Goal: Communication & Community: Answer question/provide support

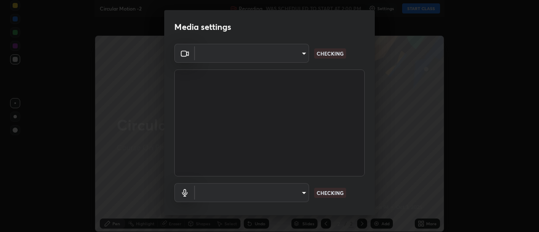
type input "c4401408a52d40c38515236f221603e9a854b9d3f030f2e841847d71f832acc5"
type input "communications"
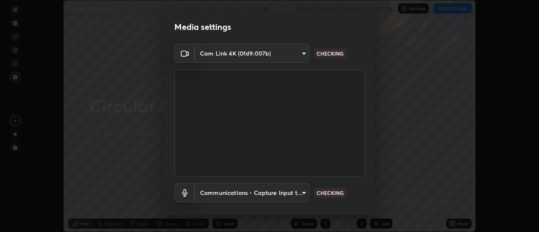
scroll to position [44, 0]
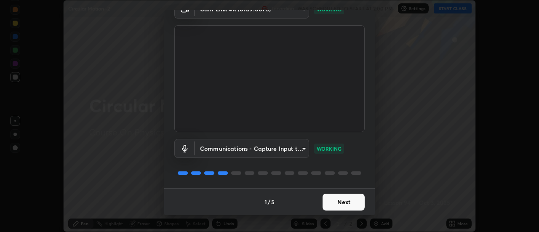
click at [344, 199] on button "Next" at bounding box center [343, 202] width 42 height 17
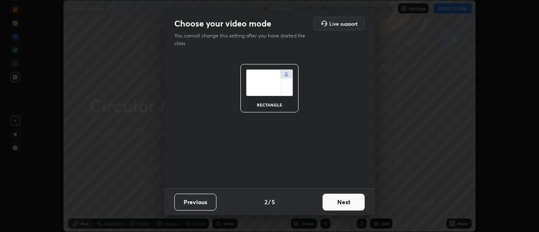
scroll to position [0, 0]
click at [346, 202] on button "Next" at bounding box center [343, 202] width 42 height 17
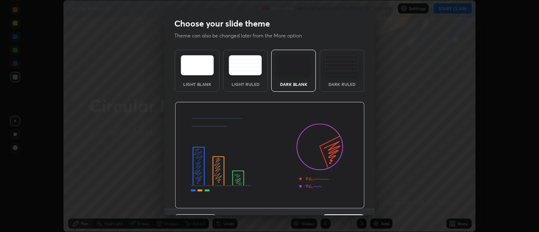
scroll to position [21, 0]
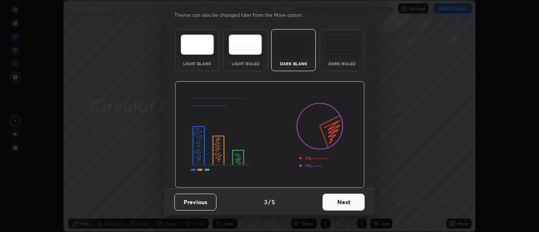
click at [348, 199] on button "Next" at bounding box center [343, 202] width 42 height 17
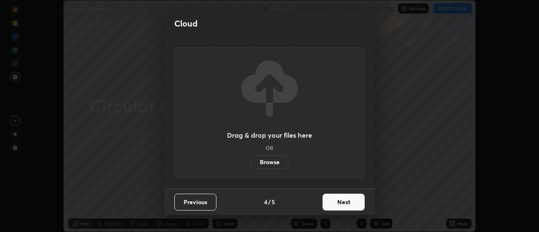
scroll to position [0, 0]
click at [348, 198] on button "Next" at bounding box center [343, 202] width 42 height 17
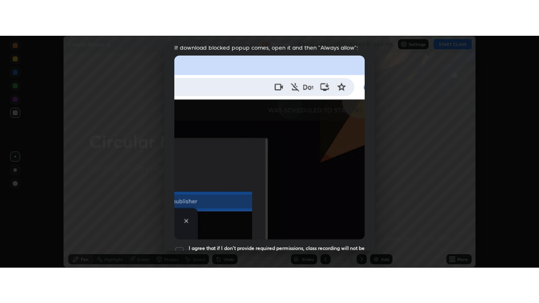
scroll to position [216, 0]
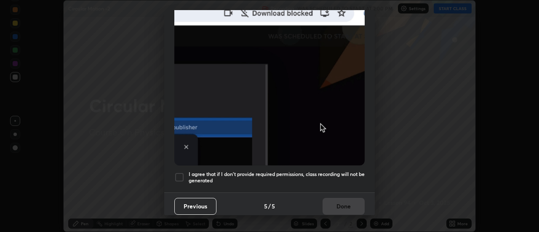
click at [330, 175] on h5 "I agree that if I don't provide required permissions, class recording will not …" at bounding box center [276, 177] width 176 height 13
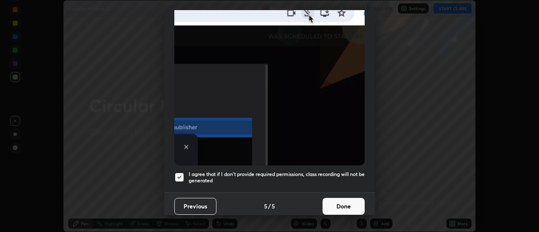
click at [334, 204] on button "Done" at bounding box center [343, 206] width 42 height 17
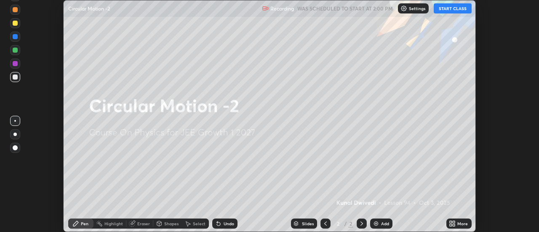
click at [443, 9] on button "START CLASS" at bounding box center [452, 8] width 38 height 10
click at [457, 221] on div "More" at bounding box center [462, 223] width 11 height 4
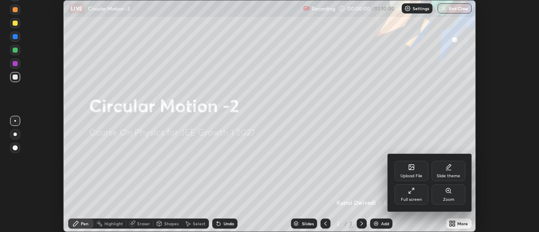
click at [408, 175] on div "Upload File" at bounding box center [411, 176] width 22 height 4
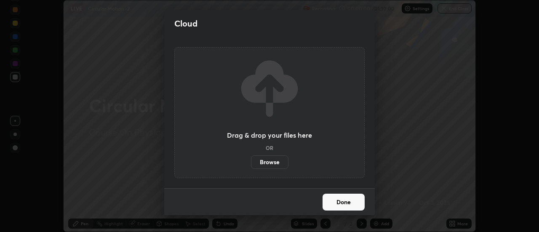
click at [272, 167] on label "Browse" at bounding box center [269, 161] width 37 height 13
click at [251, 167] on input "Browse" at bounding box center [251, 161] width 0 height 13
click at [147, 21] on div "Cloud Drag & drop your files here OR Browse Done" at bounding box center [269, 116] width 539 height 232
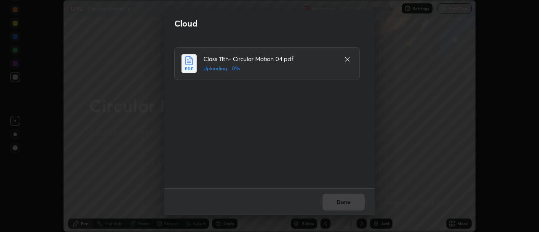
click at [148, 20] on div "Cloud Class 11th- Circular Motion 04.pdf Uploading... 0% Done" at bounding box center [269, 116] width 539 height 232
click at [331, 209] on button "Done" at bounding box center [343, 202] width 42 height 17
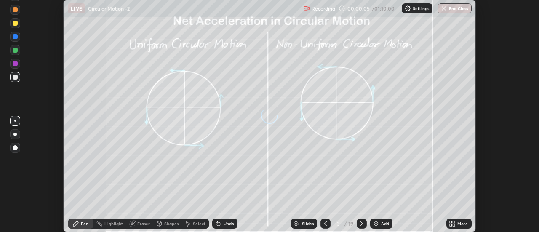
click at [451, 222] on icon at bounding box center [450, 222] width 2 height 2
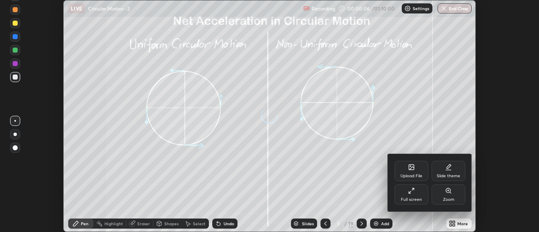
click at [411, 197] on div "Full screen" at bounding box center [411, 199] width 21 height 4
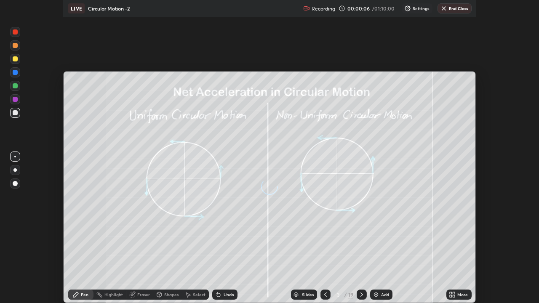
scroll to position [303, 539]
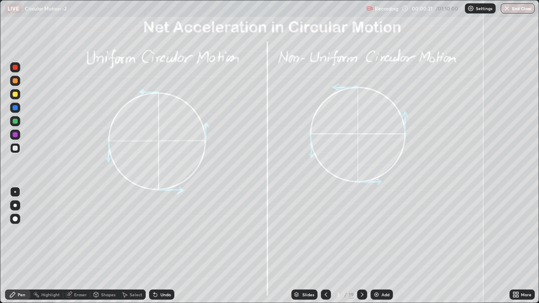
click at [326, 231] on icon at bounding box center [325, 294] width 7 height 7
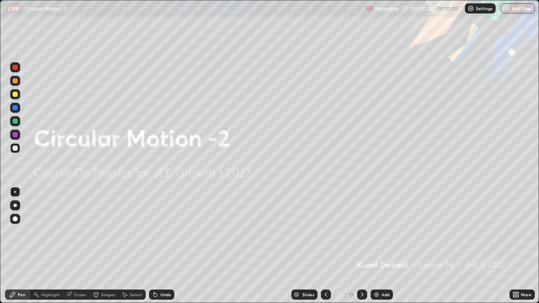
click at [385, 231] on div "Add" at bounding box center [385, 294] width 8 height 4
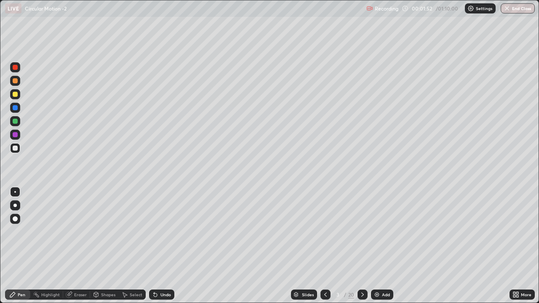
click at [168, 231] on div "Undo" at bounding box center [165, 294] width 11 height 4
click at [17, 93] on div at bounding box center [15, 94] width 5 height 5
click at [361, 231] on icon at bounding box center [362, 294] width 7 height 7
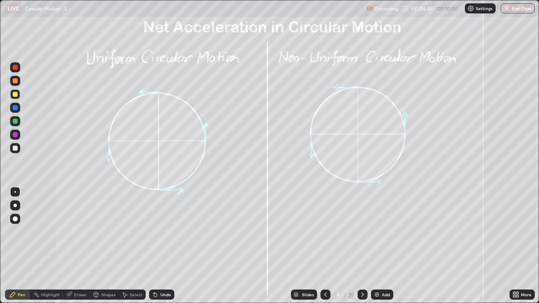
click at [16, 108] on div at bounding box center [15, 107] width 5 height 5
click at [15, 121] on div at bounding box center [15, 121] width 5 height 5
click at [103, 231] on div "Shapes" at bounding box center [108, 294] width 14 height 4
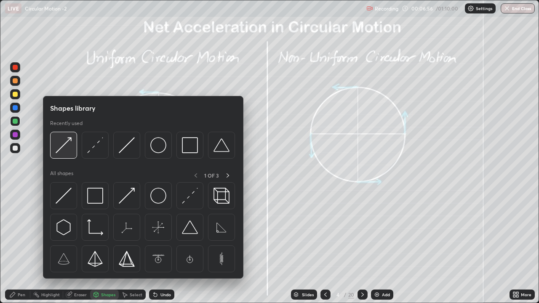
click at [64, 152] on img at bounding box center [64, 145] width 16 height 16
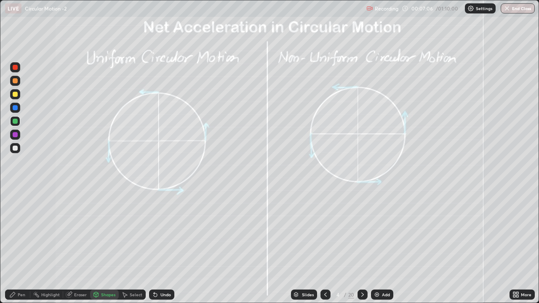
click at [18, 231] on div "Pen" at bounding box center [22, 294] width 8 height 4
click at [159, 231] on div "Undo" at bounding box center [161, 294] width 25 height 10
click at [13, 96] on div at bounding box center [15, 94] width 5 height 5
click at [15, 106] on div at bounding box center [15, 107] width 5 height 5
click at [15, 135] on div at bounding box center [15, 134] width 5 height 5
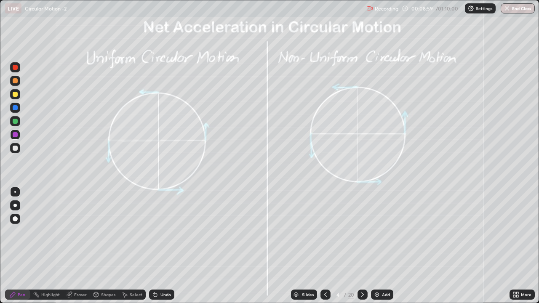
click at [111, 231] on div "Shapes" at bounding box center [104, 294] width 29 height 10
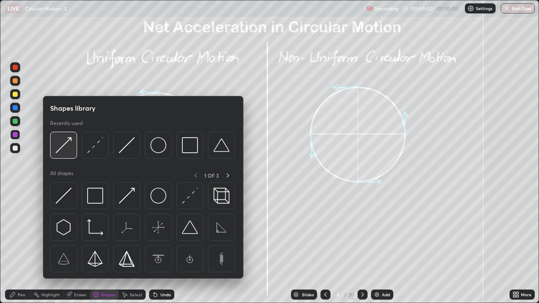
click at [64, 148] on img at bounding box center [64, 145] width 16 height 16
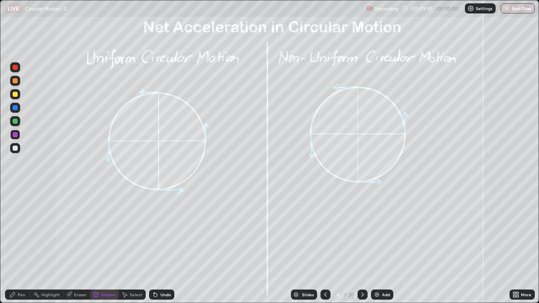
click at [16, 121] on div at bounding box center [15, 121] width 5 height 5
click at [109, 231] on div "Shapes" at bounding box center [104, 294] width 29 height 10
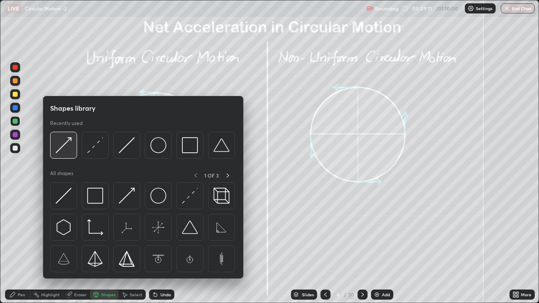
click at [59, 149] on img at bounding box center [64, 145] width 16 height 16
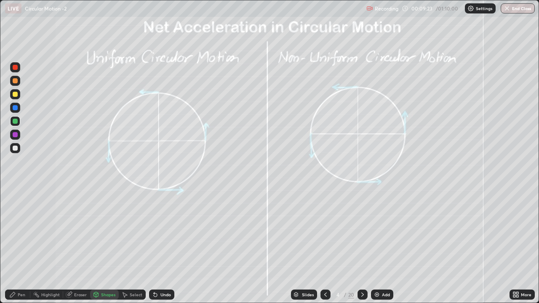
click at [19, 69] on div at bounding box center [15, 67] width 10 height 10
click at [23, 231] on div "Pen" at bounding box center [22, 294] width 8 height 4
click at [15, 121] on div at bounding box center [15, 121] width 5 height 5
click at [15, 133] on div at bounding box center [15, 134] width 5 height 5
click at [17, 122] on div at bounding box center [15, 121] width 5 height 5
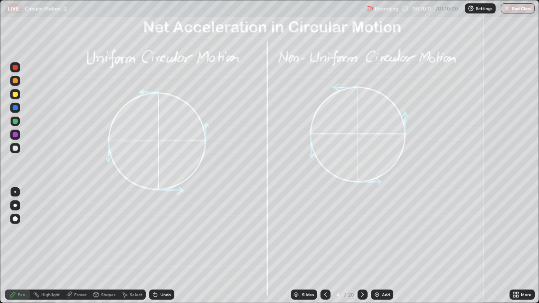
click at [13, 81] on div at bounding box center [15, 80] width 5 height 5
click at [13, 150] on div at bounding box center [15, 148] width 5 height 5
click at [361, 231] on icon at bounding box center [362, 294] width 7 height 7
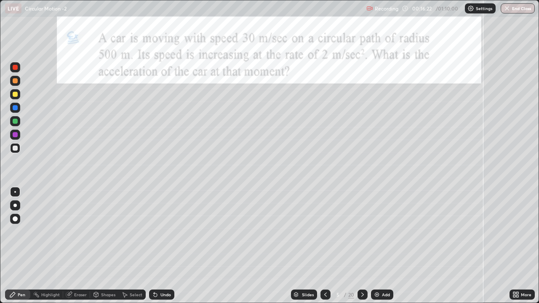
click at [16, 93] on div at bounding box center [15, 94] width 5 height 5
click at [361, 231] on icon at bounding box center [362, 294] width 7 height 7
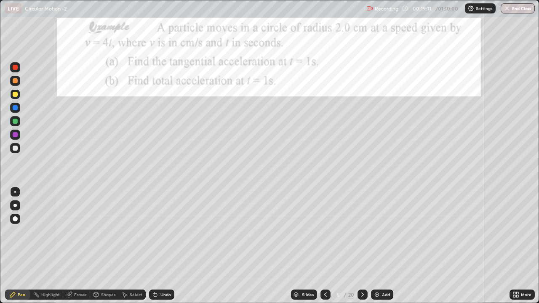
click at [15, 109] on div at bounding box center [15, 107] width 5 height 5
click at [16, 122] on div at bounding box center [15, 121] width 5 height 5
click at [19, 96] on div at bounding box center [15, 94] width 10 height 10
click at [163, 231] on div "Undo" at bounding box center [165, 294] width 11 height 4
click at [363, 231] on icon at bounding box center [362, 294] width 7 height 7
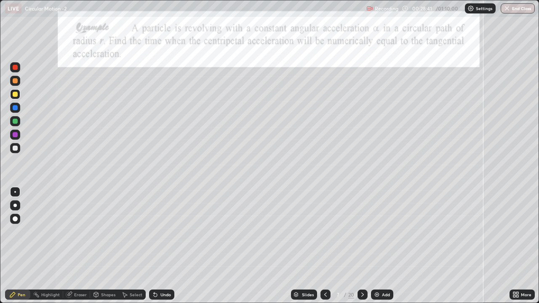
click at [362, 231] on icon at bounding box center [362, 294] width 7 height 7
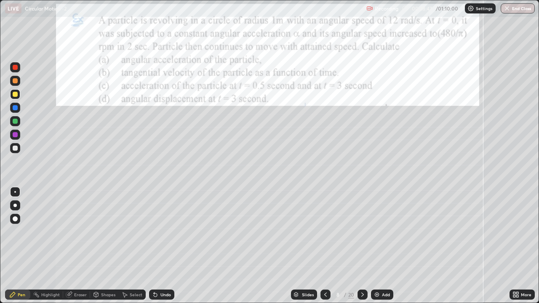
click at [16, 109] on div at bounding box center [15, 107] width 5 height 5
click at [16, 94] on div at bounding box center [15, 94] width 5 height 5
click at [17, 149] on div at bounding box center [15, 148] width 5 height 5
click at [160, 231] on div "Undo" at bounding box center [165, 294] width 11 height 4
click at [162, 231] on div "Undo" at bounding box center [165, 294] width 11 height 4
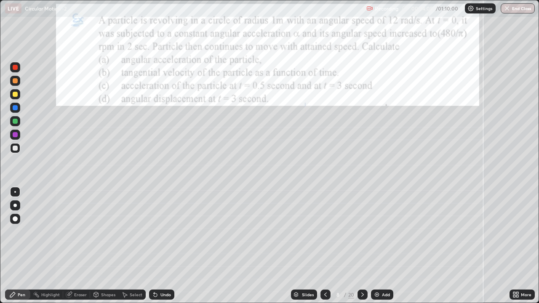
click at [162, 231] on div "Undo" at bounding box center [165, 294] width 11 height 4
click at [15, 95] on div at bounding box center [15, 94] width 5 height 5
click at [16, 149] on div at bounding box center [15, 148] width 5 height 5
click at [80, 231] on div "Eraser" at bounding box center [80, 294] width 13 height 4
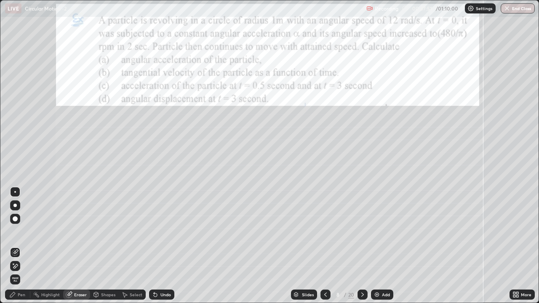
click at [22, 231] on div "Pen" at bounding box center [22, 294] width 8 height 4
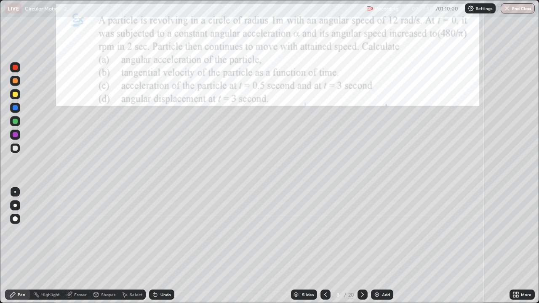
click at [14, 151] on div at bounding box center [15, 148] width 10 height 10
click at [383, 231] on div "Add" at bounding box center [386, 294] width 8 height 4
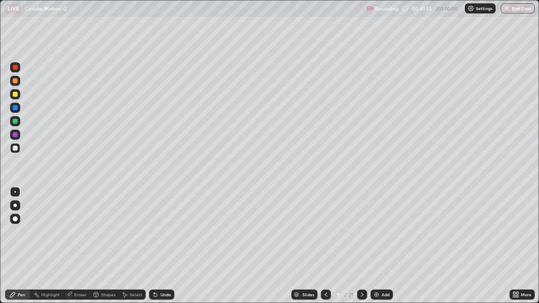
click at [324, 231] on icon at bounding box center [325, 294] width 7 height 7
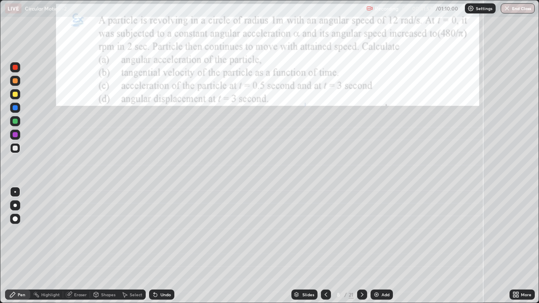
click at [361, 231] on icon at bounding box center [362, 294] width 3 height 4
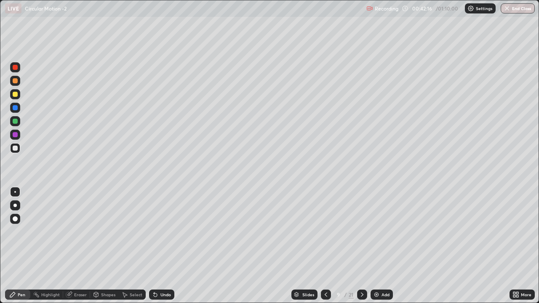
click at [161, 231] on div "Undo" at bounding box center [161, 294] width 25 height 10
click at [325, 231] on icon at bounding box center [325, 294] width 7 height 7
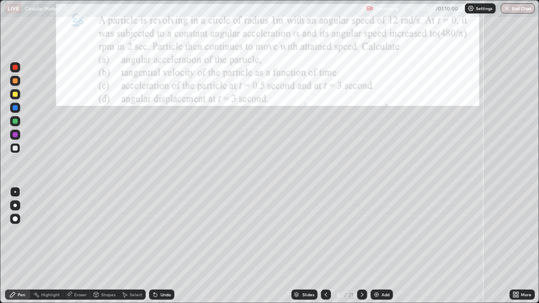
click at [364, 231] on icon at bounding box center [361, 294] width 7 height 7
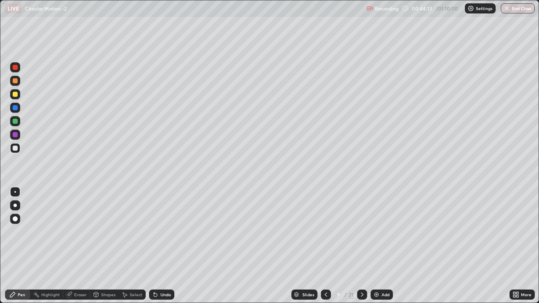
click at [357, 231] on div at bounding box center [362, 294] width 10 height 17
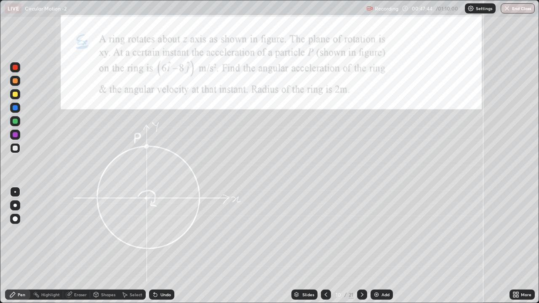
click at [17, 120] on div at bounding box center [15, 121] width 5 height 5
click at [15, 201] on div at bounding box center [15, 205] width 10 height 10
click at [103, 231] on div "Shapes" at bounding box center [104, 294] width 29 height 10
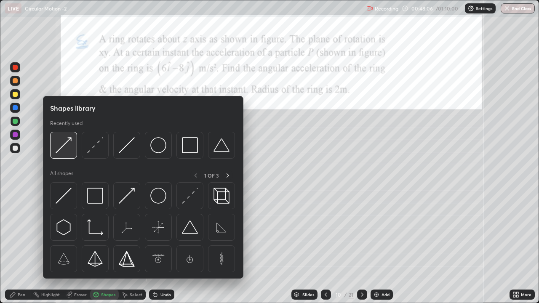
click at [67, 147] on img at bounding box center [64, 145] width 16 height 16
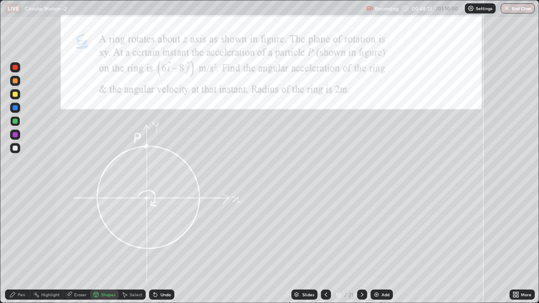
click at [14, 231] on div "Pen" at bounding box center [17, 294] width 25 height 10
click at [15, 192] on div at bounding box center [15, 192] width 2 height 2
click at [164, 231] on div "Undo" at bounding box center [165, 294] width 11 height 4
click at [79, 231] on div "Eraser" at bounding box center [80, 294] width 13 height 4
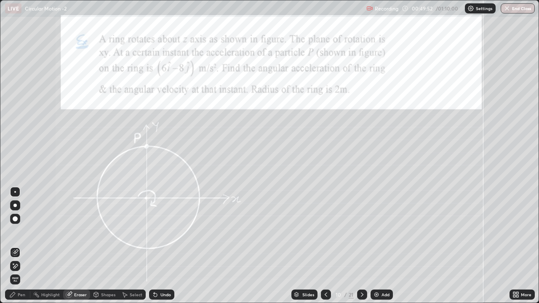
click at [20, 231] on div "Pen" at bounding box center [22, 294] width 8 height 4
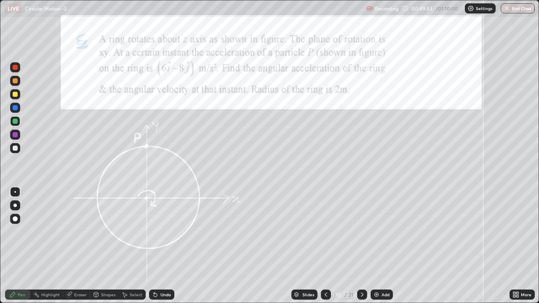
click at [17, 149] on div at bounding box center [15, 148] width 5 height 5
click at [18, 147] on div at bounding box center [15, 148] width 10 height 10
click at [14, 134] on div at bounding box center [15, 134] width 5 height 5
click at [361, 231] on icon at bounding box center [361, 294] width 7 height 7
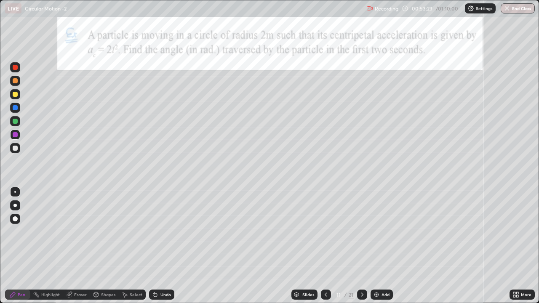
click at [16, 95] on div at bounding box center [15, 94] width 5 height 5
click at [361, 231] on icon at bounding box center [362, 294] width 3 height 4
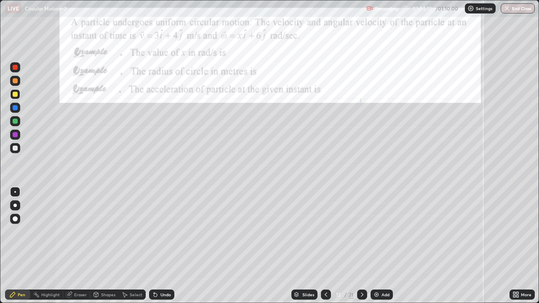
click at [165, 231] on div "Undo" at bounding box center [165, 294] width 11 height 4
click at [163, 231] on div "Undo" at bounding box center [165, 294] width 11 height 4
click at [361, 231] on icon at bounding box center [361, 294] width 7 height 7
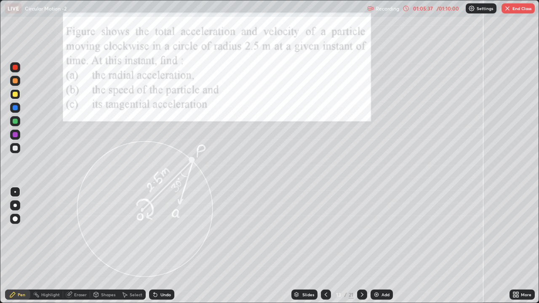
click at [14, 109] on div at bounding box center [15, 107] width 5 height 5
click at [16, 204] on div at bounding box center [15, 205] width 10 height 10
click at [16, 120] on div at bounding box center [15, 121] width 5 height 5
click at [104, 231] on div "Shapes" at bounding box center [108, 294] width 14 height 4
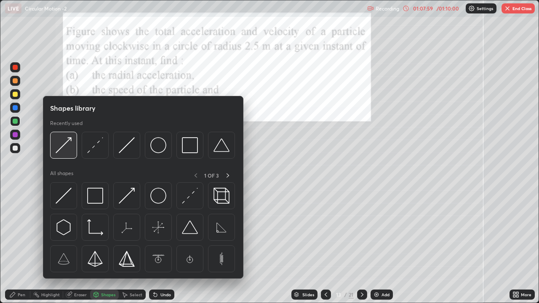
click at [65, 147] on img at bounding box center [64, 145] width 16 height 16
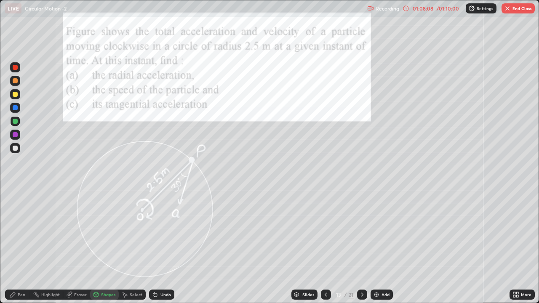
click at [17, 231] on div "Pen" at bounding box center [17, 294] width 25 height 10
click at [15, 192] on div at bounding box center [15, 192] width 2 height 2
click at [16, 151] on div at bounding box center [15, 148] width 10 height 10
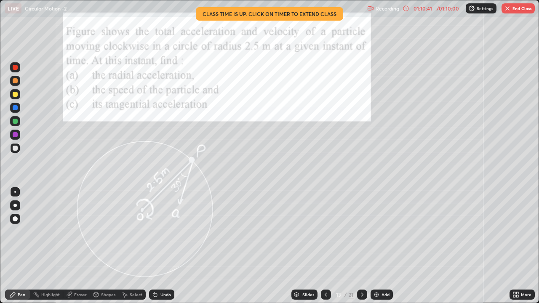
click at [518, 8] on button "End Class" at bounding box center [517, 8] width 33 height 10
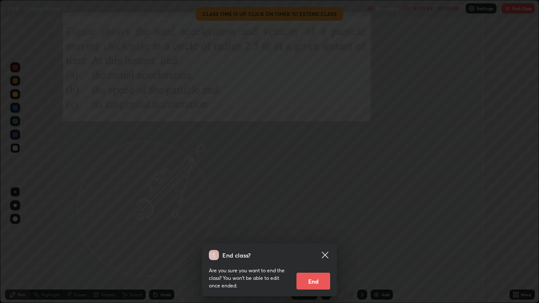
click at [318, 231] on button "End" at bounding box center [313, 281] width 34 height 17
